Goal: Task Accomplishment & Management: Manage account settings

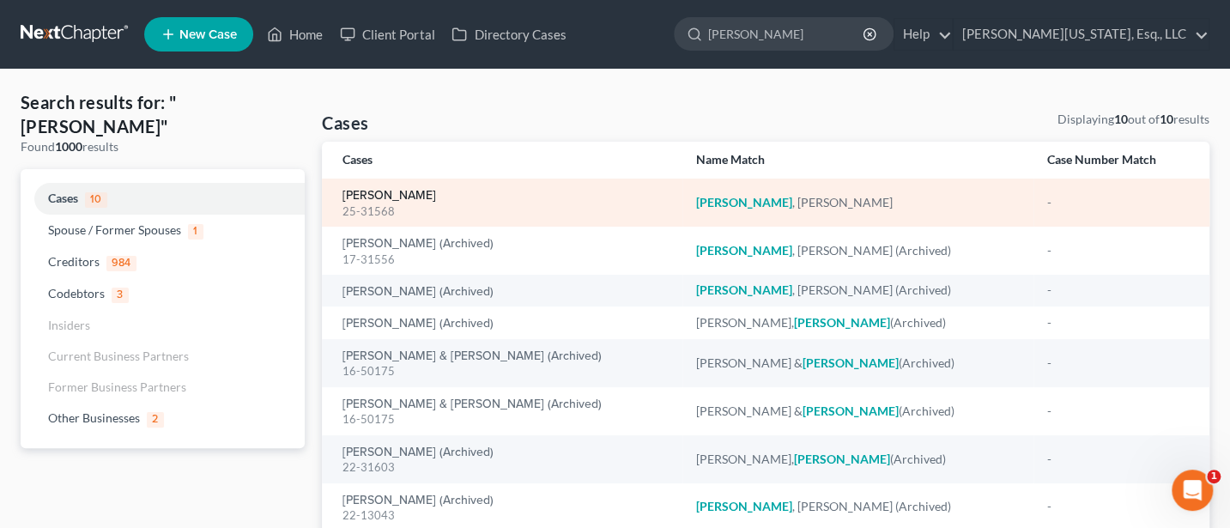
click at [392, 193] on link "[PERSON_NAME]" at bounding box center [390, 196] width 94 height 12
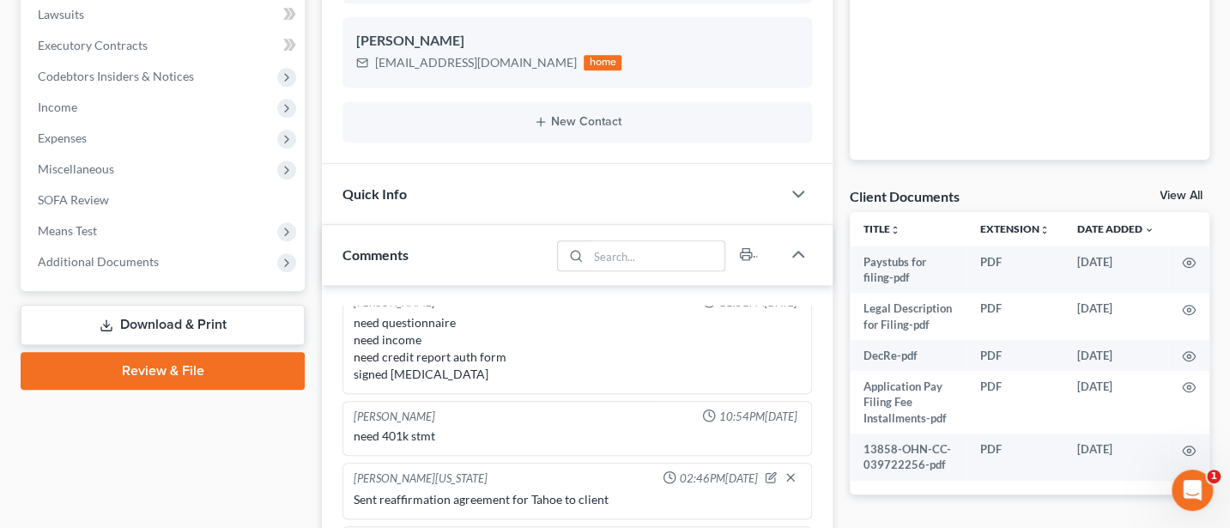
scroll to position [687, 0]
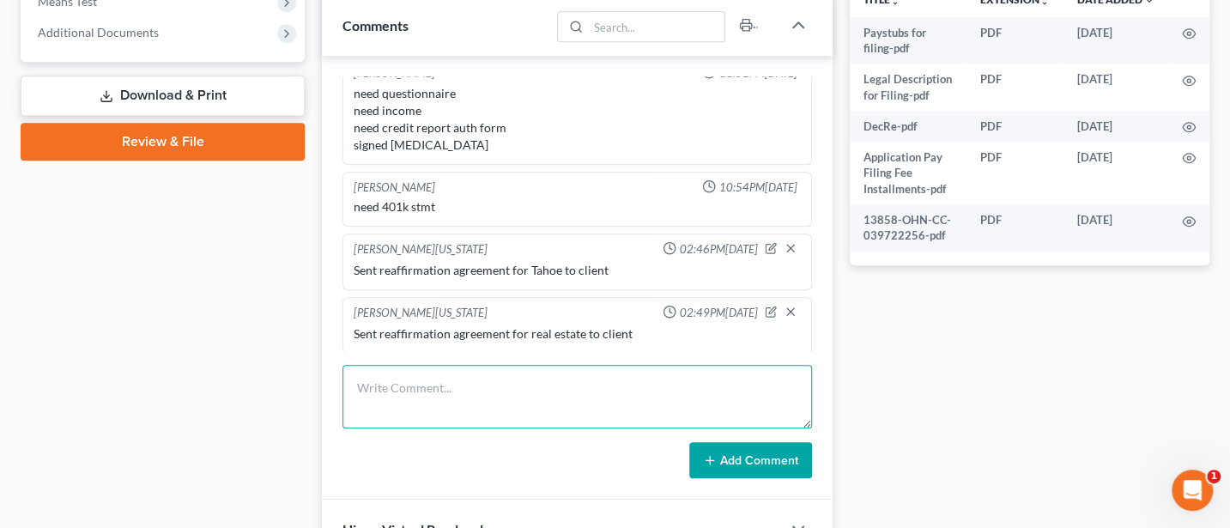
click at [440, 397] on textarea at bounding box center [578, 397] width 470 height 64
type textarea "Reaff for Tahoe sent to creditor"
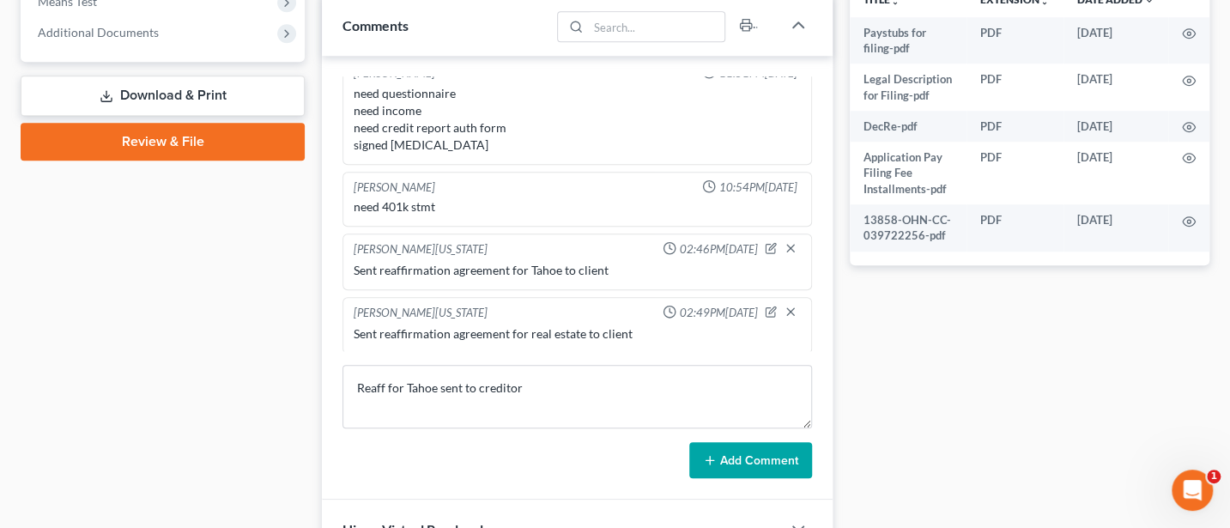
click at [771, 452] on button "Add Comment" at bounding box center [750, 460] width 123 height 36
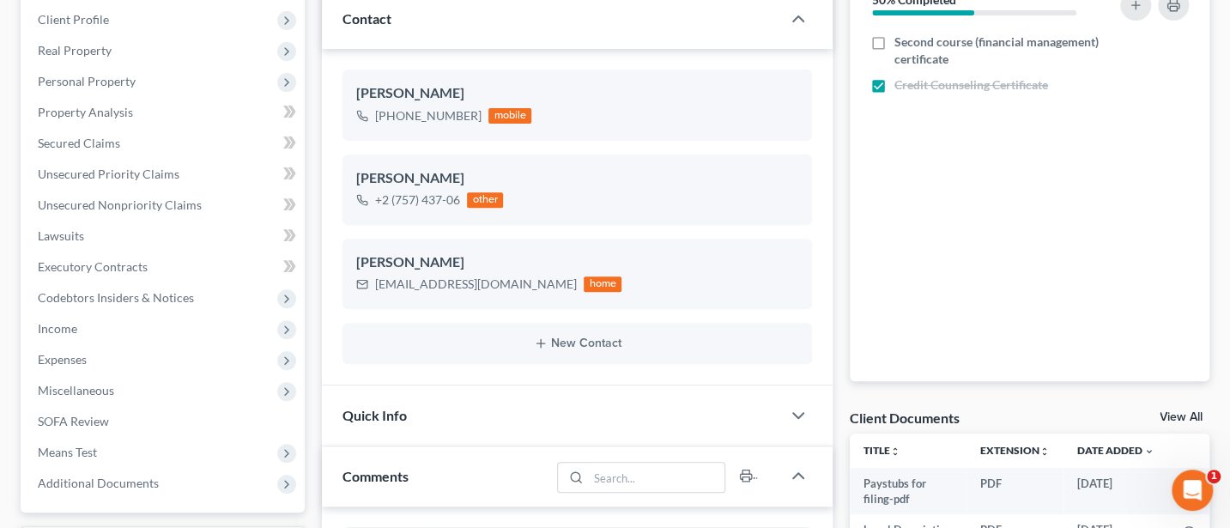
scroll to position [0, 0]
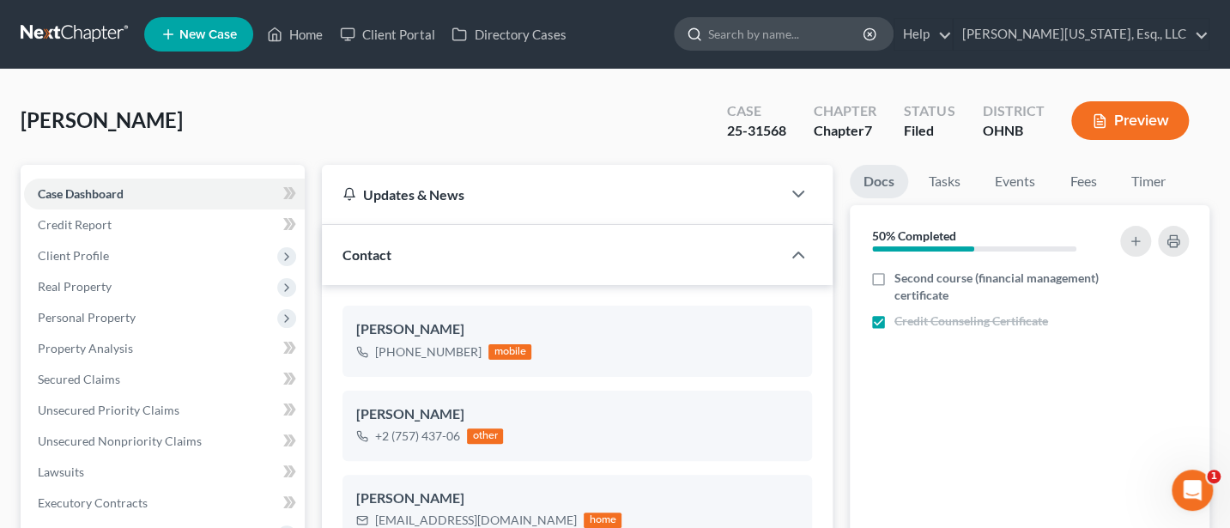
click at [818, 30] on input "search" at bounding box center [786, 34] width 157 height 32
type input "[PERSON_NAME]"
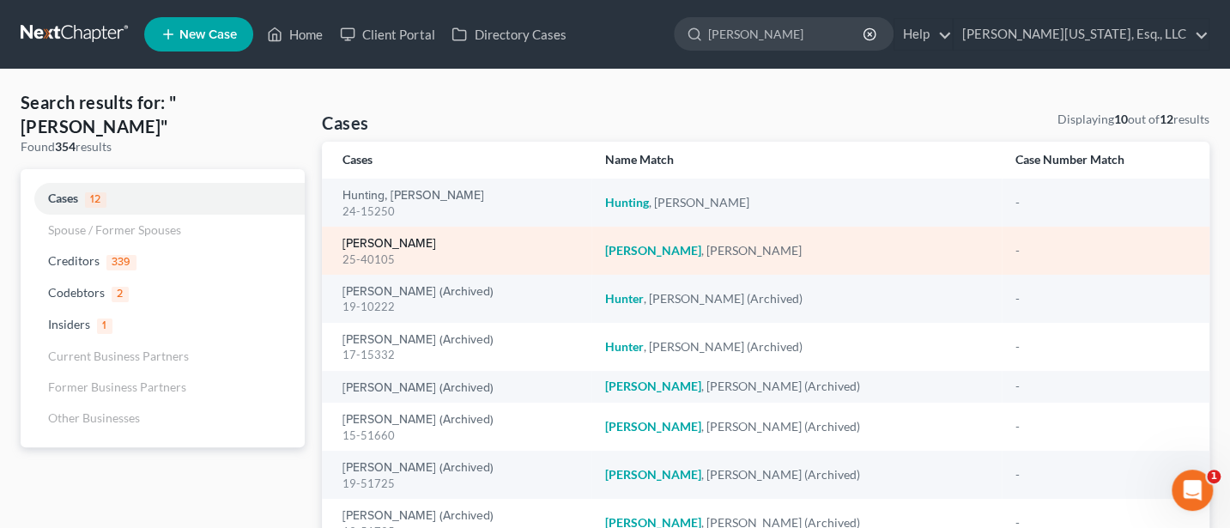
click at [384, 245] on link "[PERSON_NAME]" at bounding box center [390, 244] width 94 height 12
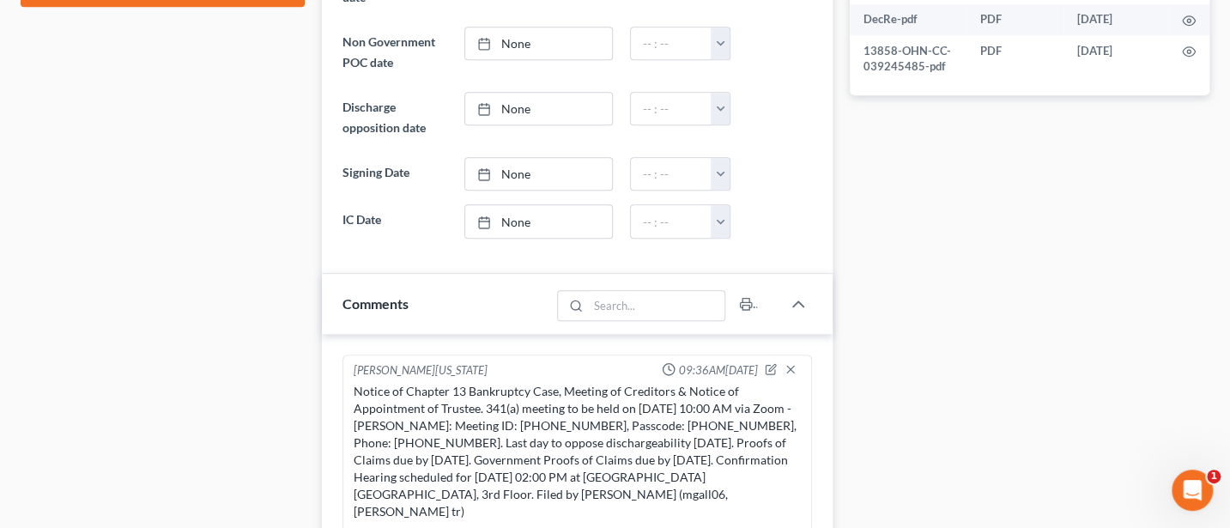
scroll to position [1309, 0]
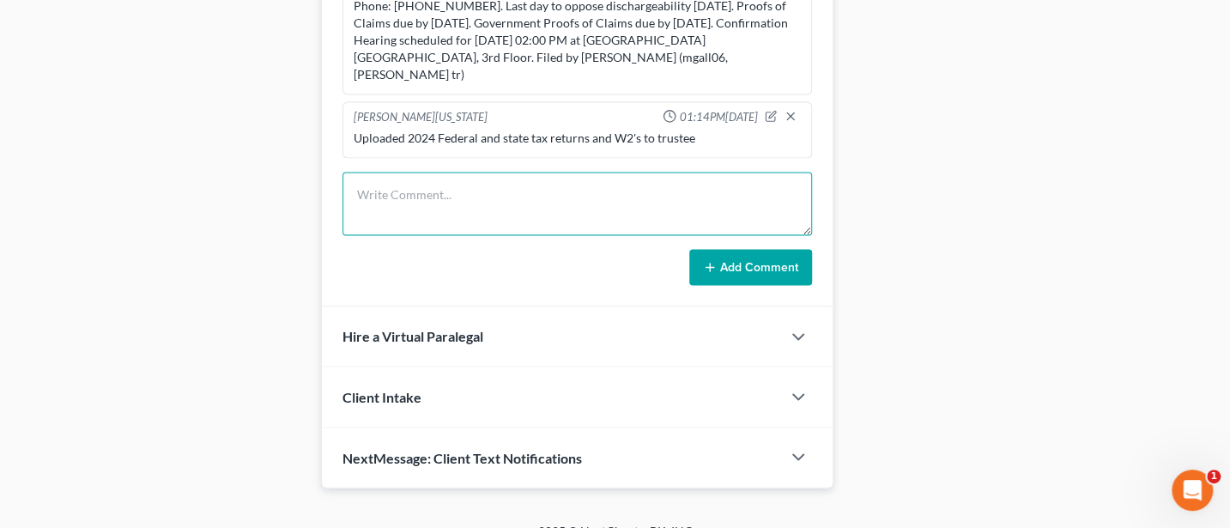
click at [448, 172] on textarea at bounding box center [578, 204] width 470 height 64
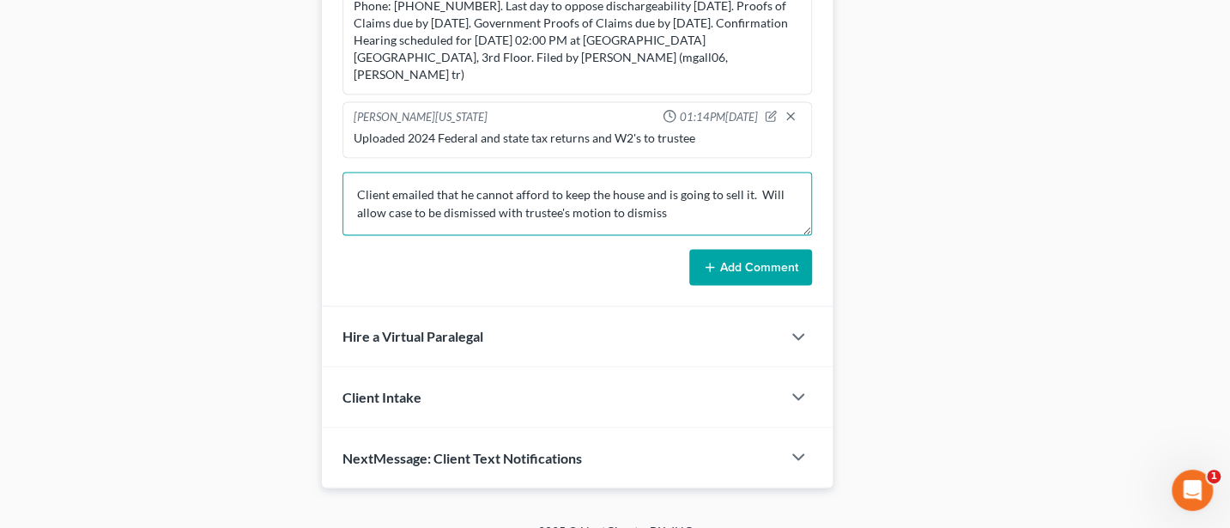
type textarea "Client emailed that he cannot afford to keep the house and is going to sell it.…"
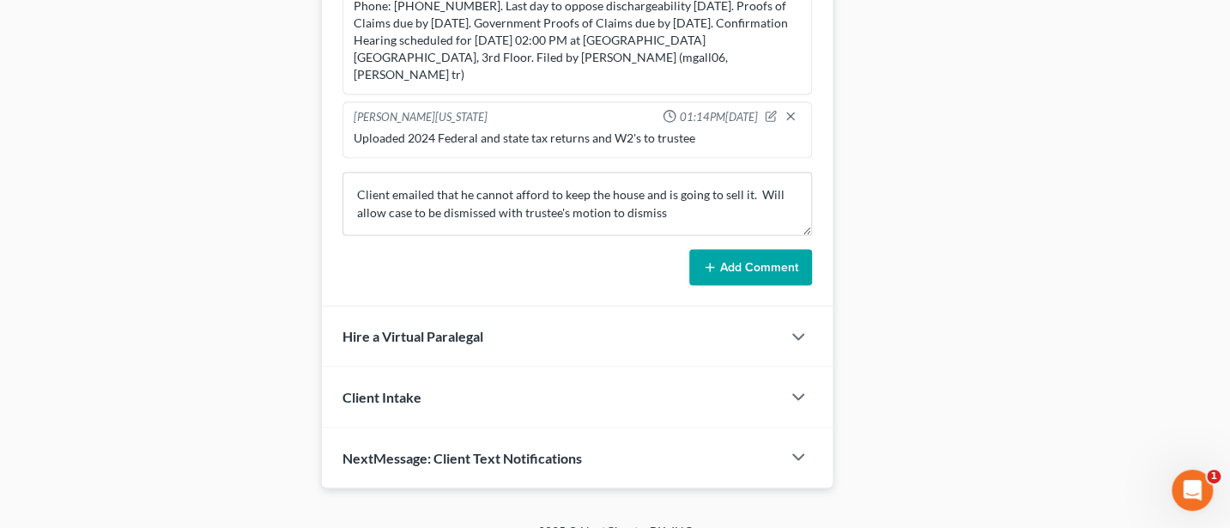
click at [773, 249] on button "Add Comment" at bounding box center [750, 267] width 123 height 36
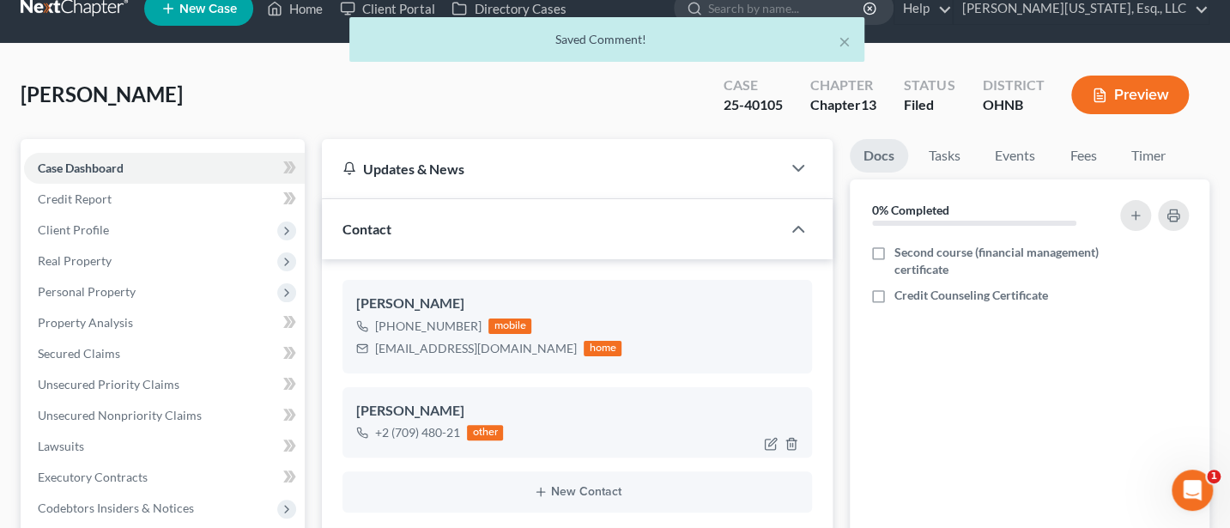
scroll to position [0, 0]
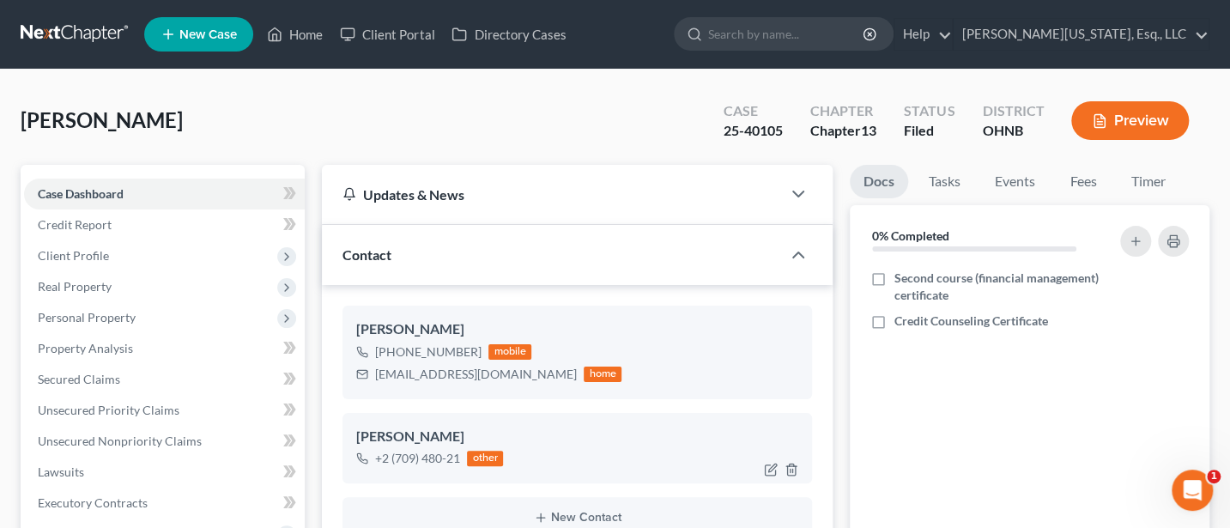
click at [1147, 25] on link "[PERSON_NAME][US_STATE], Esq., LLC" at bounding box center [1081, 34] width 255 height 31
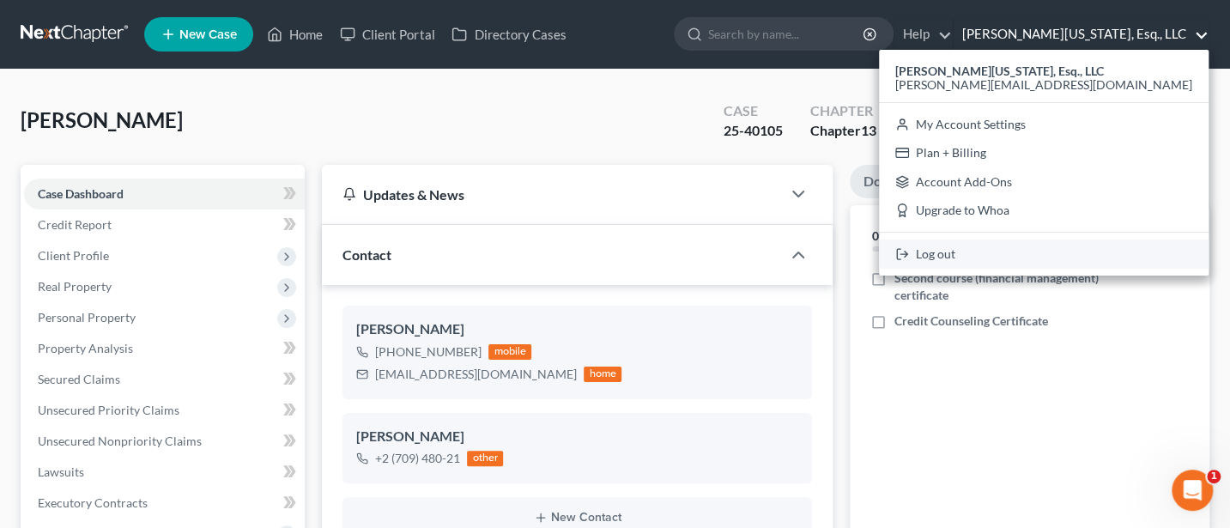
click at [1073, 252] on link "Log out" at bounding box center [1044, 254] width 330 height 29
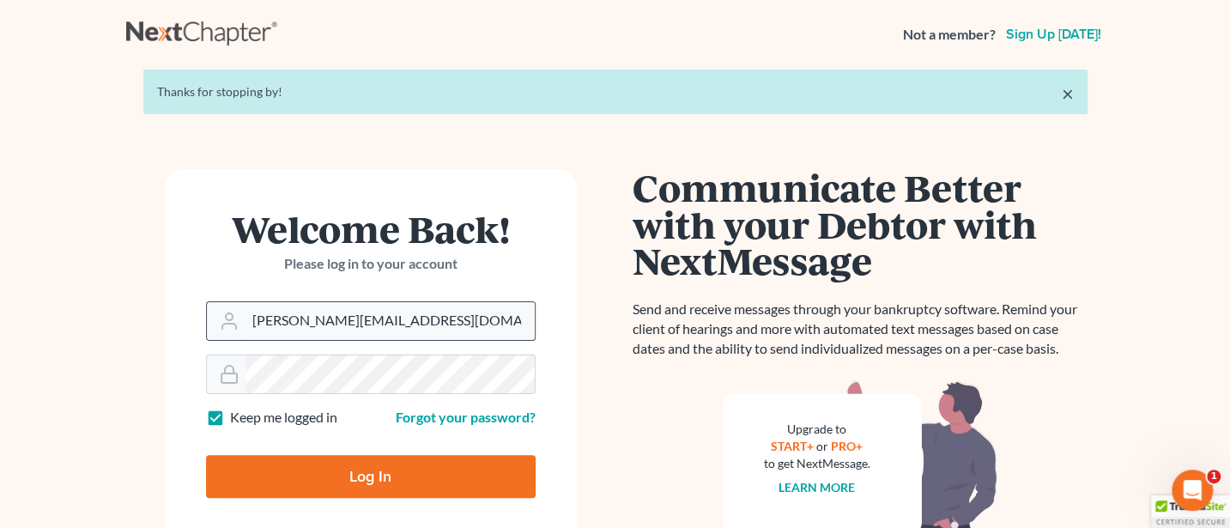
click at [435, 312] on input "Jann@jwashingtonlaw.com" at bounding box center [390, 321] width 289 height 38
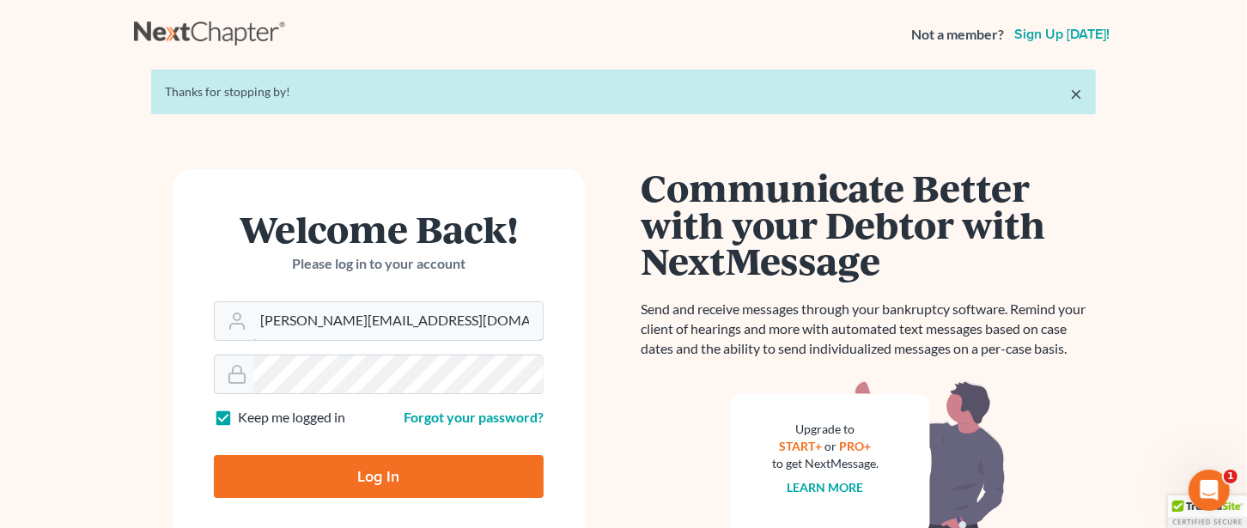
type input "Jann@cozmyklaw.com"
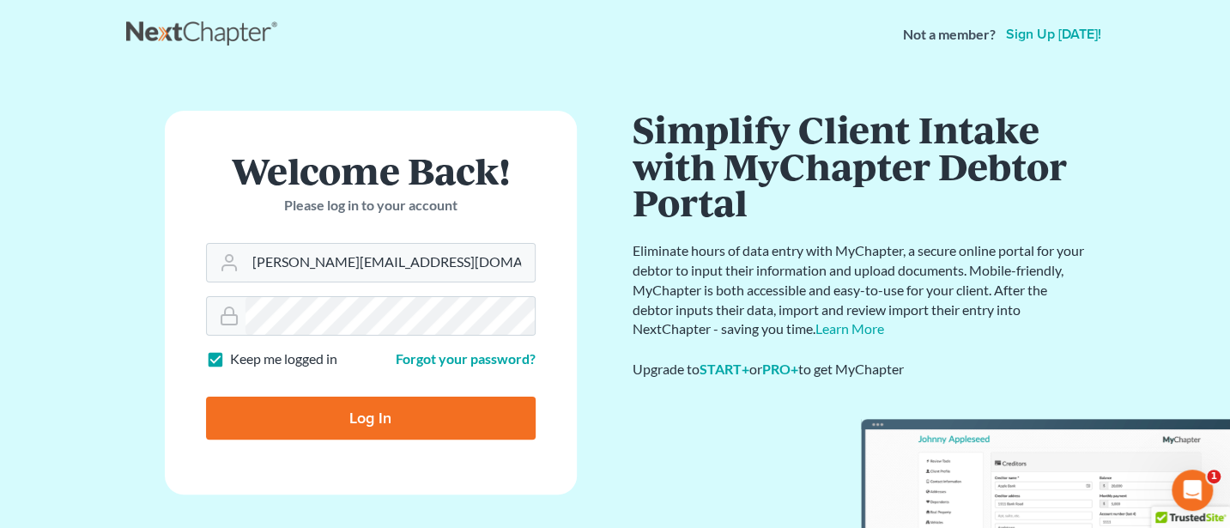
click at [346, 418] on input "Log In" at bounding box center [371, 418] width 330 height 43
type input "Thinking..."
